Goal: Consume media (video, audio)

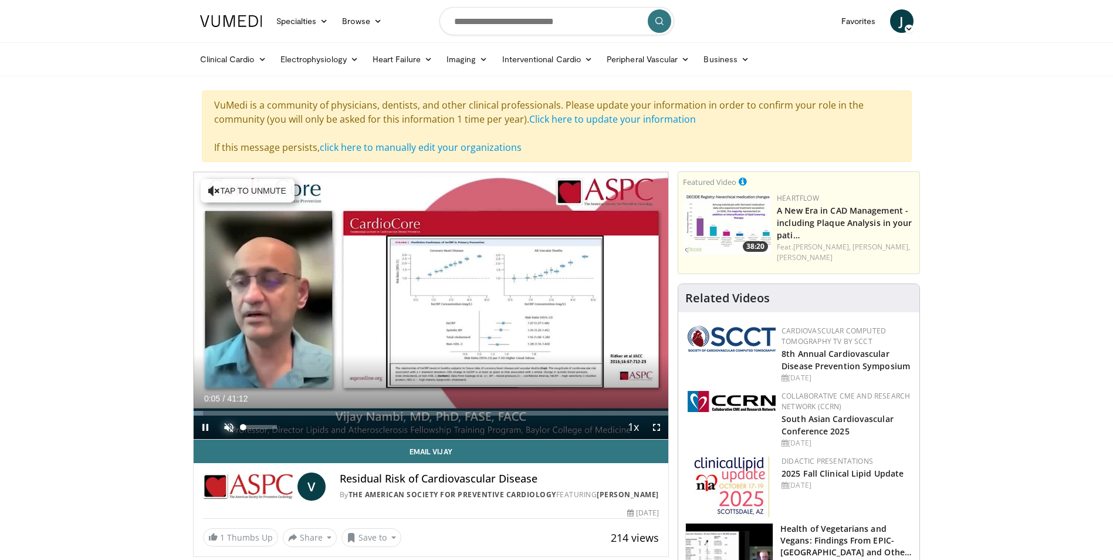
click at [232, 423] on span "Video Player" at bounding box center [228, 427] width 23 height 23
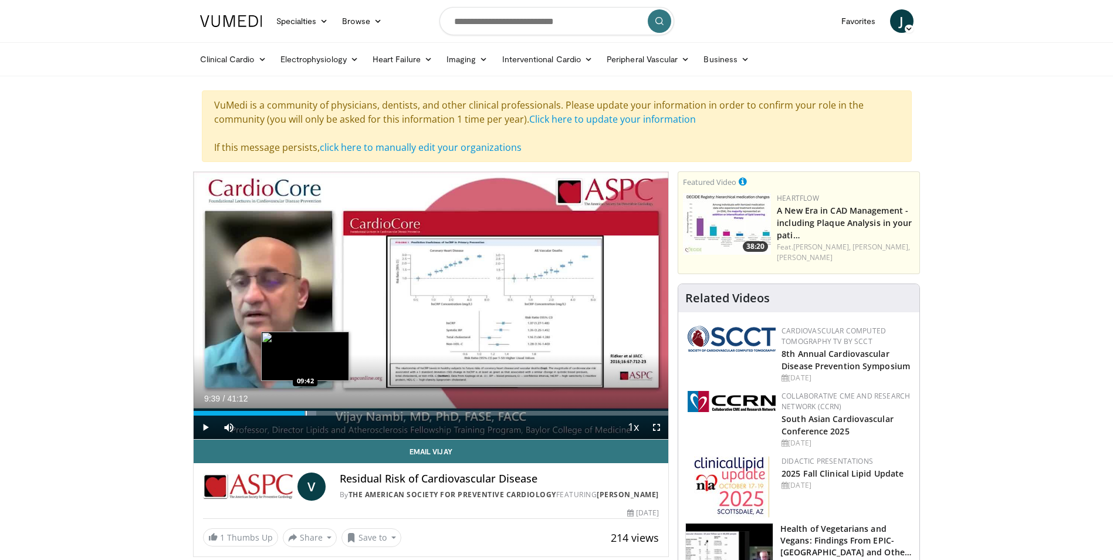
drag, startPoint x: 345, startPoint y: 411, endPoint x: 305, endPoint y: 410, distance: 40.5
click at [305, 411] on div "Loaded : 25.92% 09:39 09:42" at bounding box center [431, 413] width 475 height 5
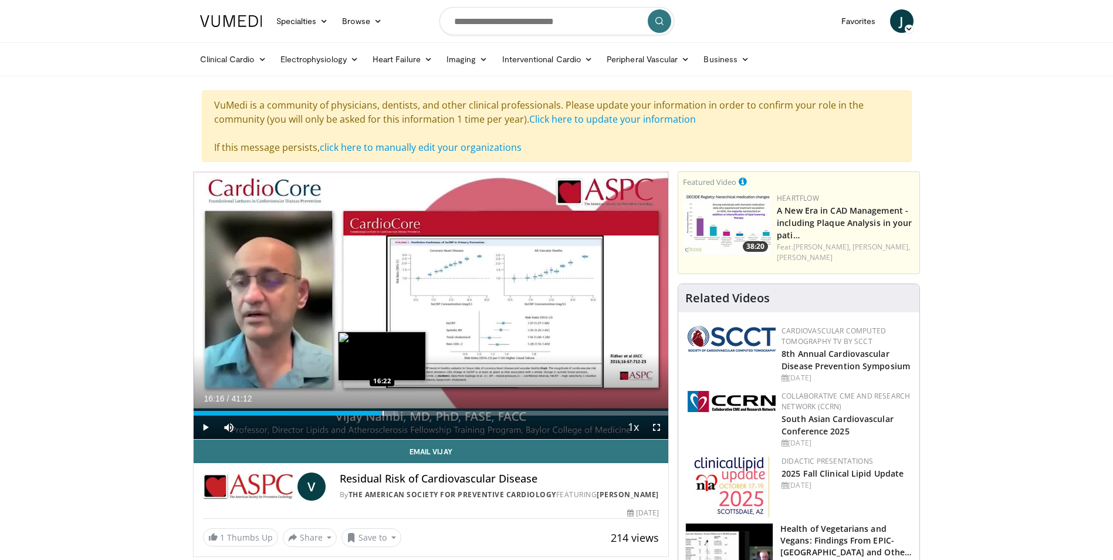
drag, startPoint x: 387, startPoint y: 410, endPoint x: 381, endPoint y: 411, distance: 5.9
click at [381, 411] on div "Loaded : 43.22% 16:16 16:22" at bounding box center [431, 413] width 475 height 5
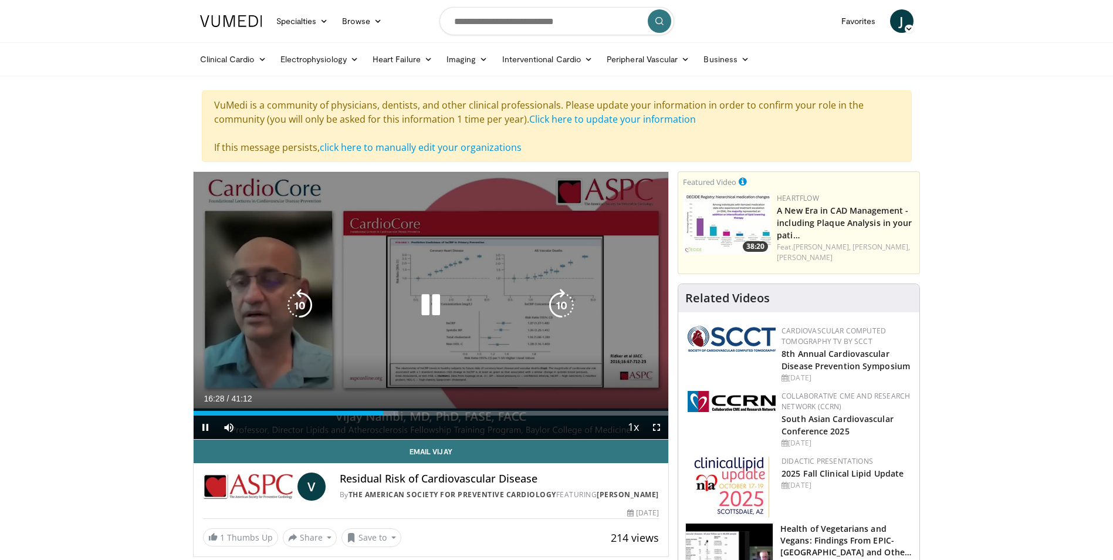
click at [354, 242] on div "10 seconds Tap to unmute" at bounding box center [431, 305] width 475 height 267
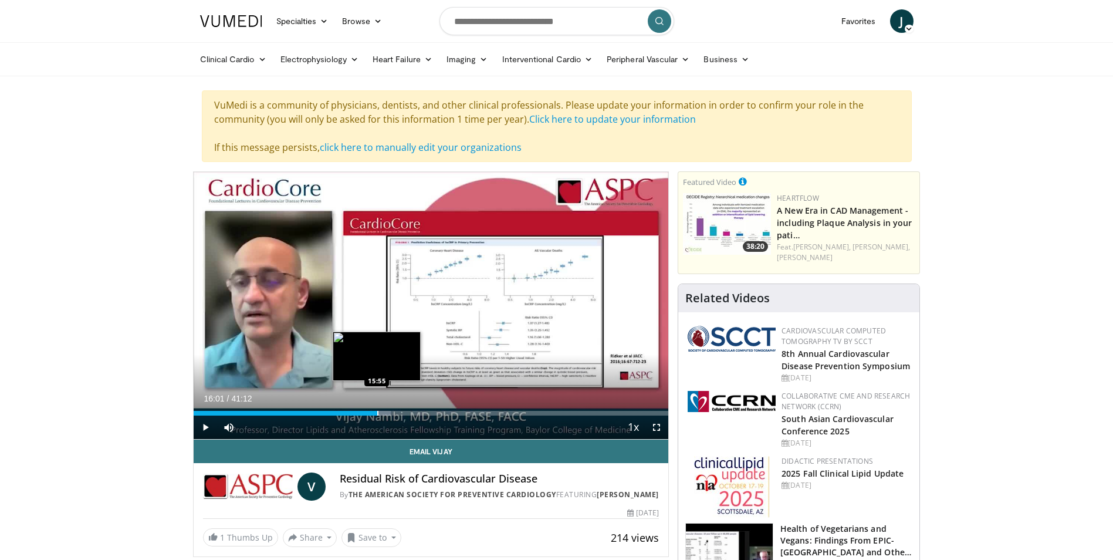
click at [378, 411] on div "Progress Bar" at bounding box center [377, 413] width 1 height 5
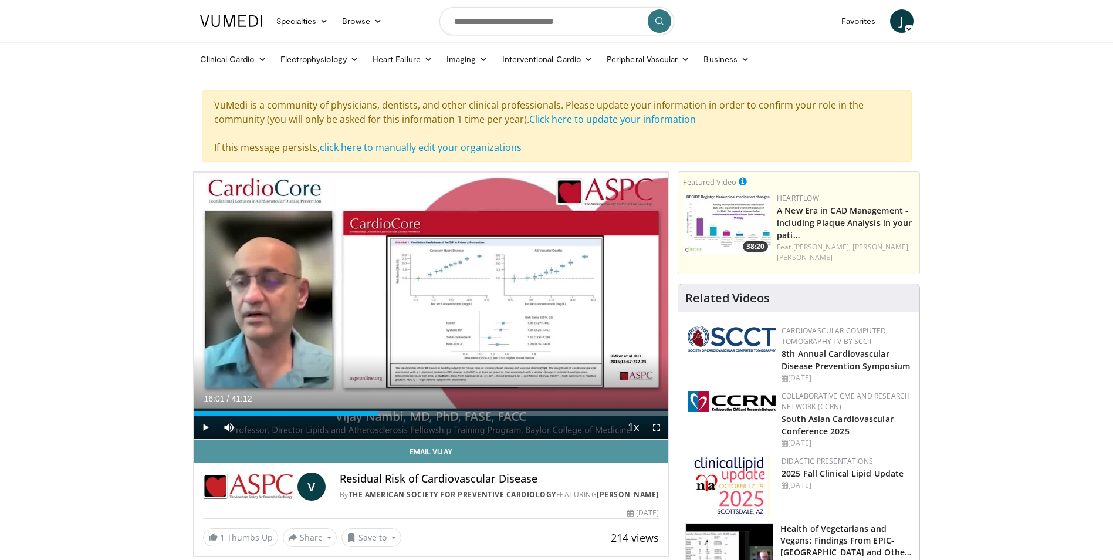
click at [384, 445] on link "Email Vijay" at bounding box center [431, 451] width 475 height 23
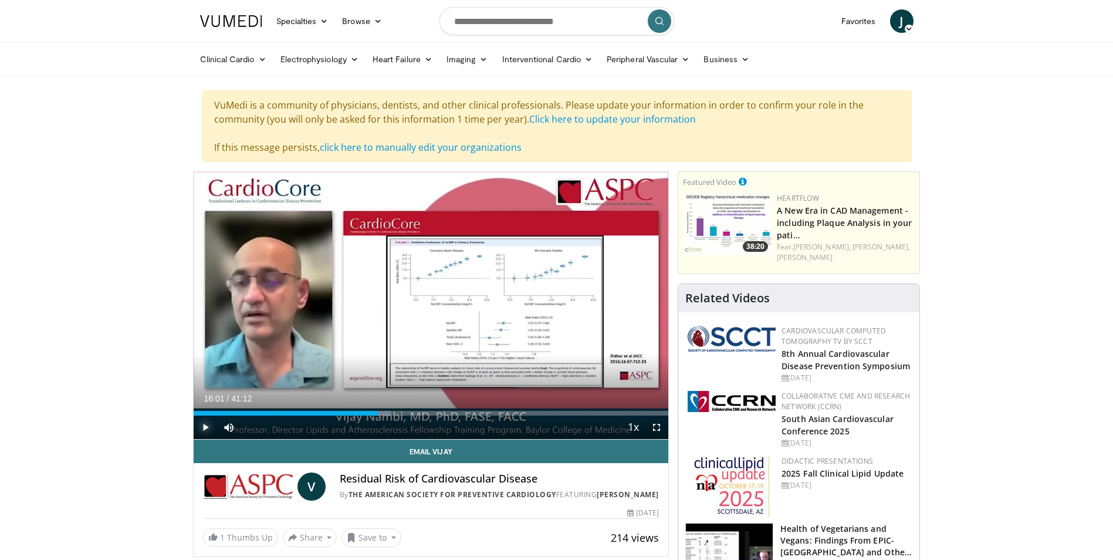
click at [202, 424] on span "Video Player" at bounding box center [205, 427] width 23 height 23
click at [207, 428] on span "Video Player" at bounding box center [205, 427] width 23 height 23
click at [204, 425] on span "Video Player" at bounding box center [205, 427] width 23 height 23
click at [203, 427] on span "Video Player" at bounding box center [205, 427] width 23 height 23
click at [207, 426] on span "Video Player" at bounding box center [205, 427] width 23 height 23
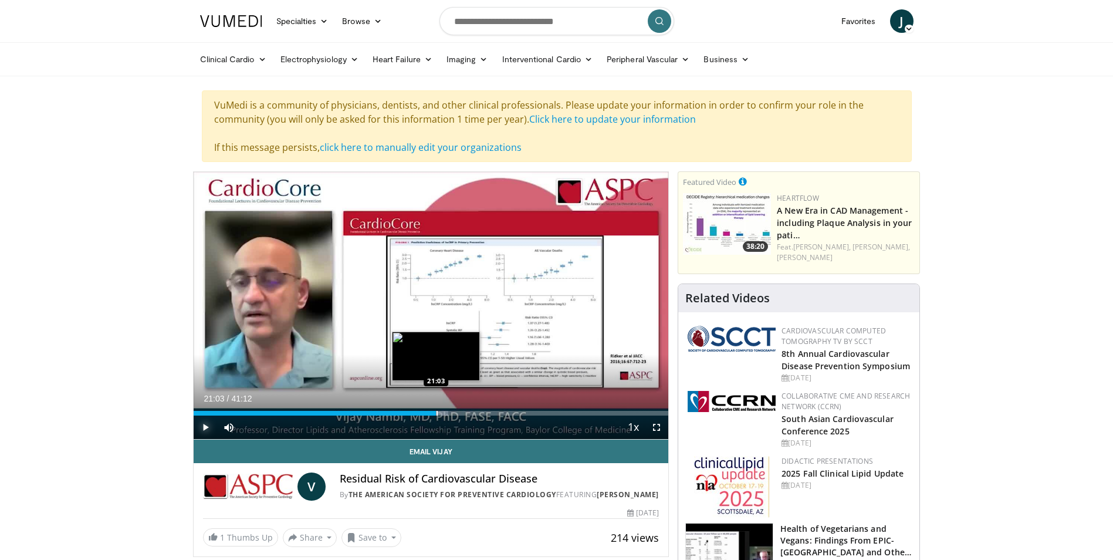
drag, startPoint x: 448, startPoint y: 411, endPoint x: 436, endPoint y: 407, distance: 12.3
click at [436, 407] on div "Loaded : 53.72% 21:03 21:03" at bounding box center [431, 409] width 475 height 11
click at [207, 424] on span "Video Player" at bounding box center [205, 427] width 23 height 23
click at [694, 545] on img at bounding box center [729, 554] width 87 height 61
